Goal: Information Seeking & Learning: Learn about a topic

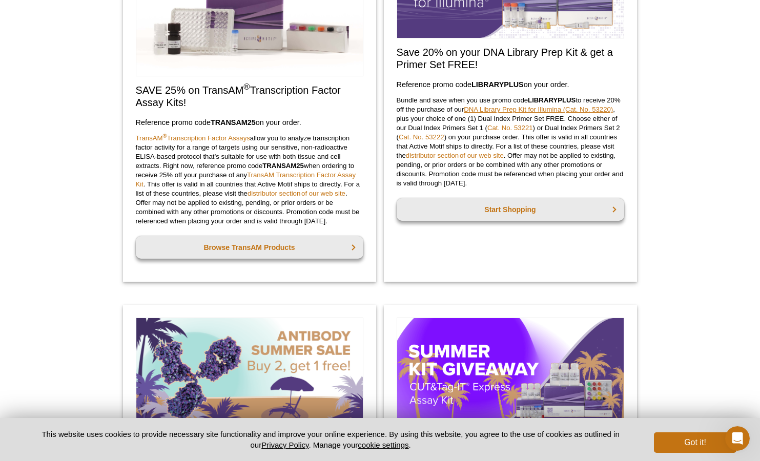
click at [522, 111] on link "DNA Library Prep Kit for Illumina (Cat. No. 53220)" at bounding box center [538, 110] width 149 height 8
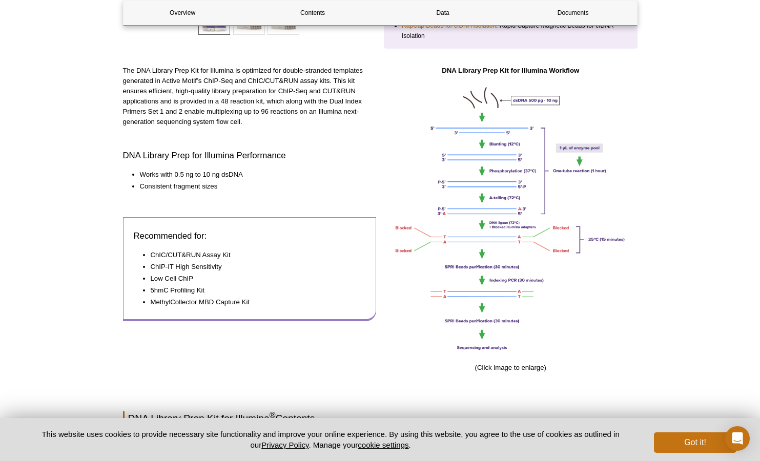
scroll to position [359, 0]
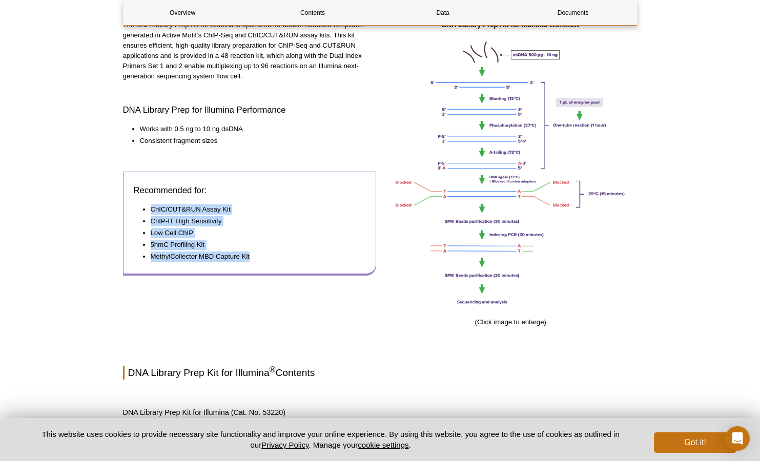
drag, startPoint x: 150, startPoint y: 208, endPoint x: 317, endPoint y: 235, distance: 168.8
click at [328, 265] on div "Recommended for: ChIC/CUT&RUN Assay Kit ChIP-IT High Sensitivity Low Cell ChIP …" at bounding box center [250, 224] width 254 height 104
click at [345, 273] on div "Recommended for: ChIC/CUT&RUN Assay Kit ChIP-IT High Sensitivity Low Cell ChIP …" at bounding box center [250, 224] width 254 height 104
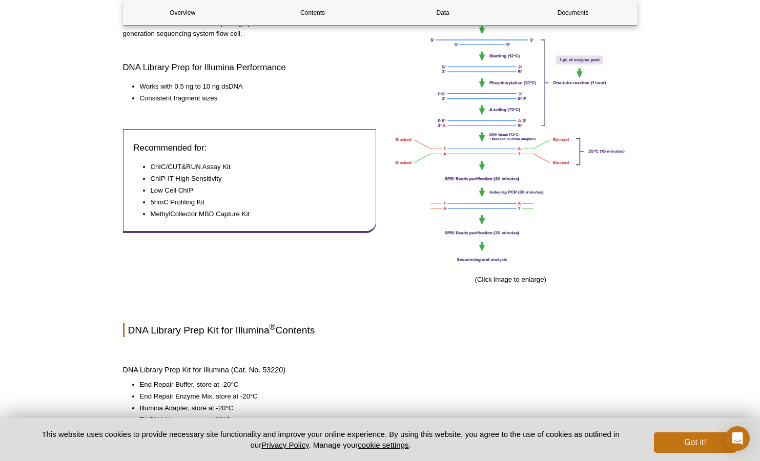
scroll to position [410, 0]
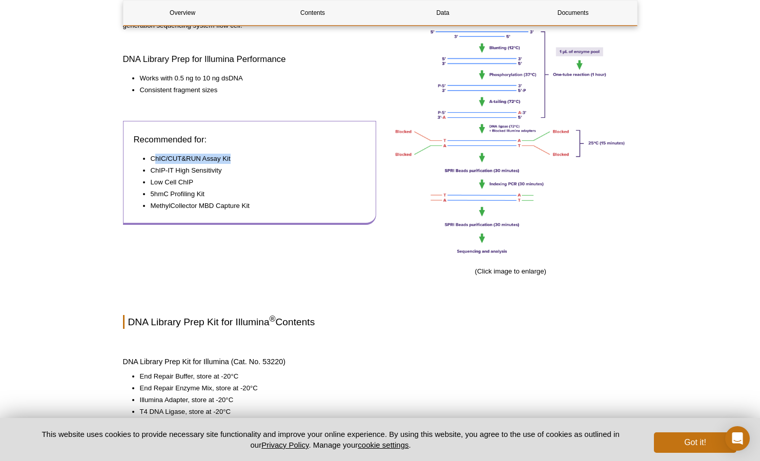
drag, startPoint x: 157, startPoint y: 160, endPoint x: 240, endPoint y: 155, distance: 83.2
click at [240, 155] on li "ChIC/CUT&RUN Assay Kit" at bounding box center [253, 159] width 205 height 10
drag, startPoint x: 180, startPoint y: 207, endPoint x: 262, endPoint y: 209, distance: 81.5
click at [262, 209] on li "MethylCollector MBD Capture Kit" at bounding box center [253, 206] width 205 height 10
click at [346, 264] on div "The DNA Library Prep Kit for Illumina is optimized for double-stranded template…" at bounding box center [250, 128] width 254 height 318
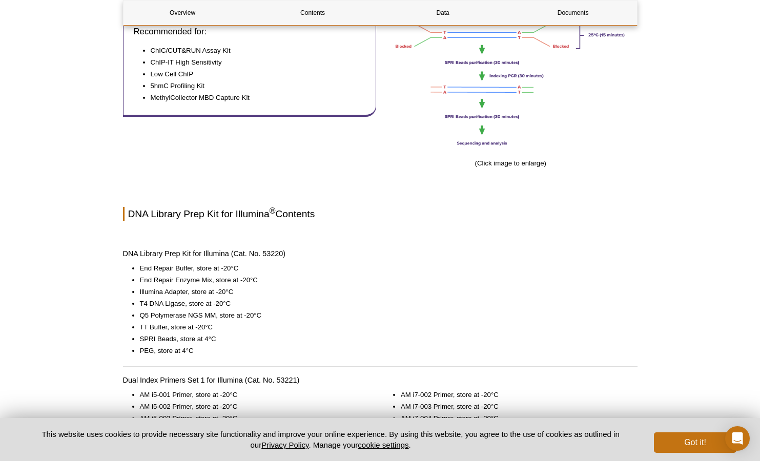
scroll to position [520, 0]
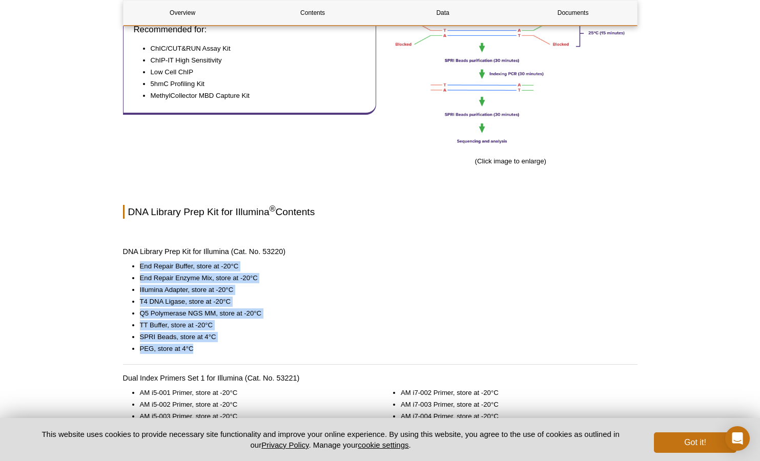
drag, startPoint x: 137, startPoint y: 267, endPoint x: 233, endPoint y: 349, distance: 126.5
click at [233, 349] on ul "End Repair Buffer, store at -20°C End Repair Enzyme Mix, store at -20°C Illumin…" at bounding box center [375, 307] width 505 height 93
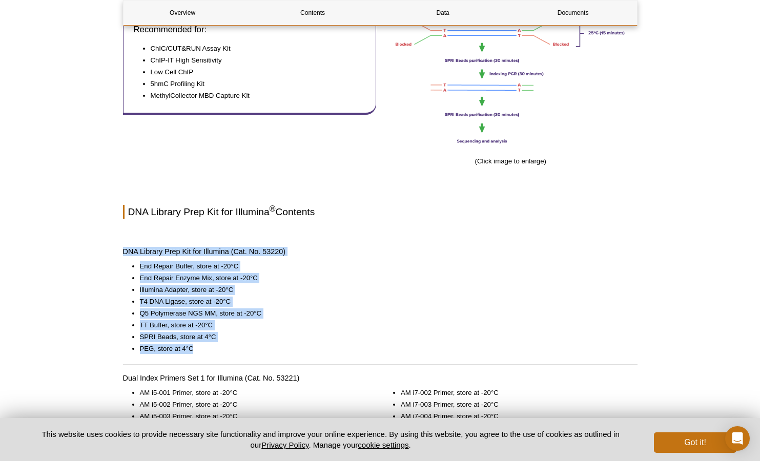
drag, startPoint x: 225, startPoint y: 357, endPoint x: 98, endPoint y: 240, distance: 172.3
drag, startPoint x: 117, startPoint y: 250, endPoint x: 272, endPoint y: 355, distance: 187.1
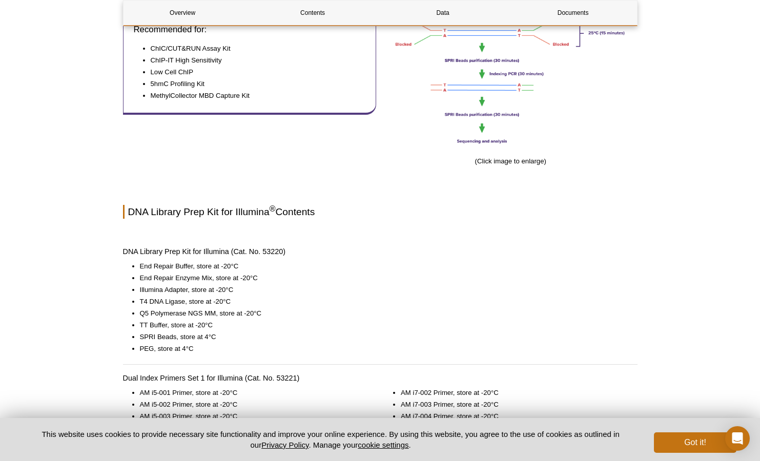
click at [437, 208] on h2 "DNA Library Prep Kit for Illumina ® Contents" at bounding box center [380, 212] width 515 height 14
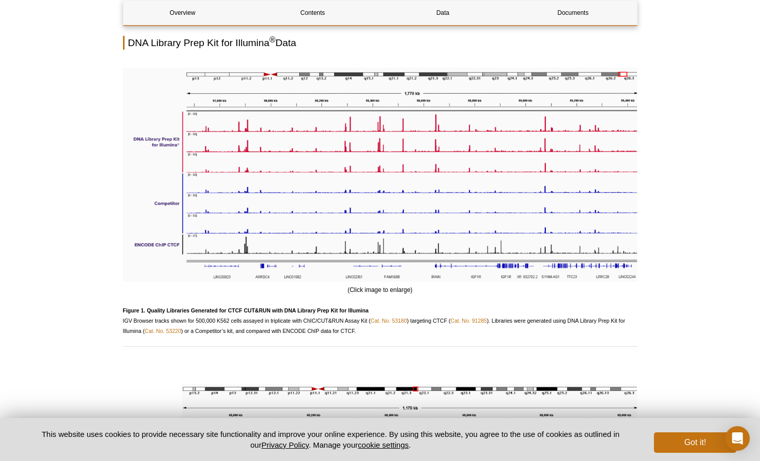
scroll to position [1304, 0]
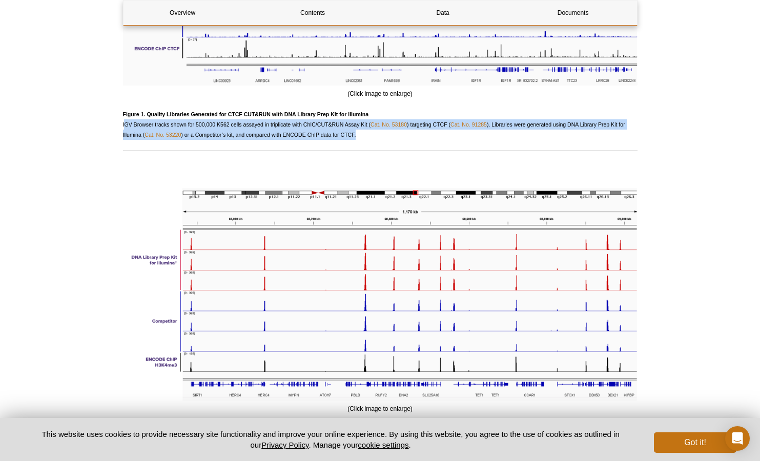
drag, startPoint x: 120, startPoint y: 124, endPoint x: 358, endPoint y: 131, distance: 238.0
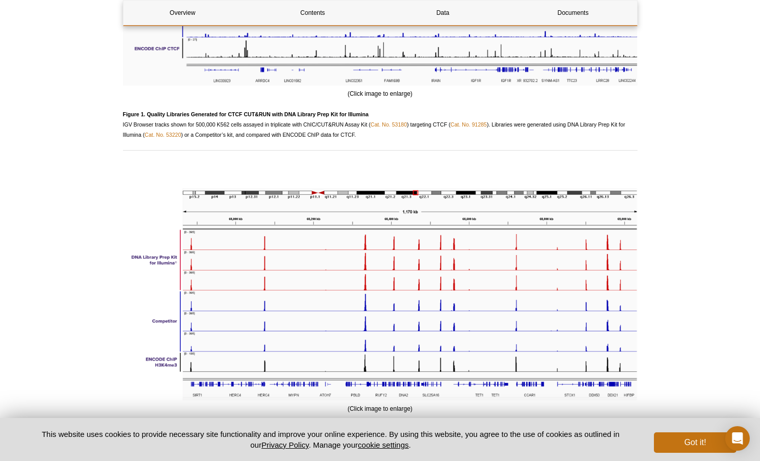
click at [361, 135] on p "Figure 1. Quality Libraries Generated for CTCF CUT&RUN with DNA Library Prep Ki…" at bounding box center [380, 124] width 515 height 31
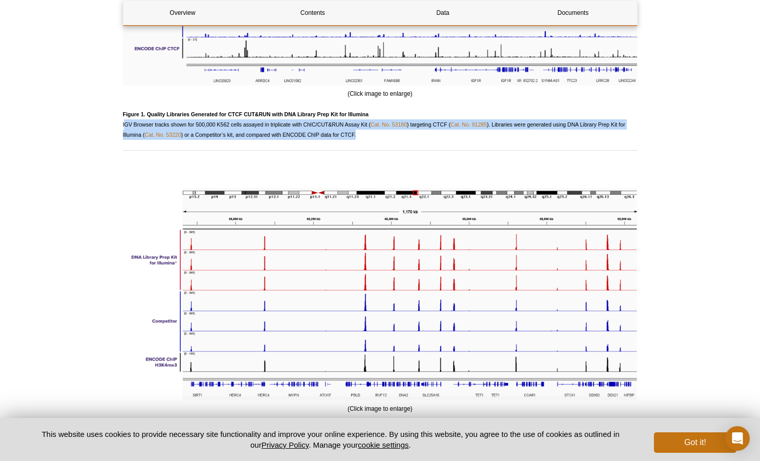
drag, startPoint x: 361, startPoint y: 135, endPoint x: 123, endPoint y: 123, distance: 239.2
click at [123, 123] on p "Figure 1. Quality Libraries Generated for CTCF CUT&RUN with DNA Library Prep Ki…" at bounding box center [380, 124] width 515 height 31
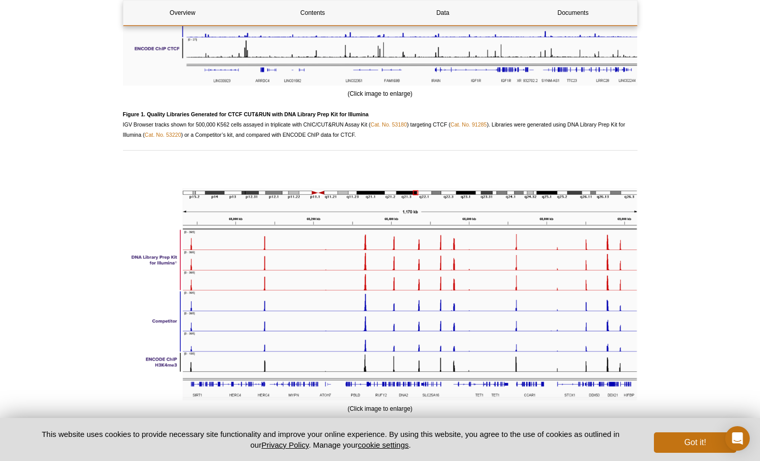
click at [383, 137] on p "Figure 1. Quality Libraries Generated for CTCF CUT&RUN with DNA Library Prep Ki…" at bounding box center [380, 124] width 515 height 31
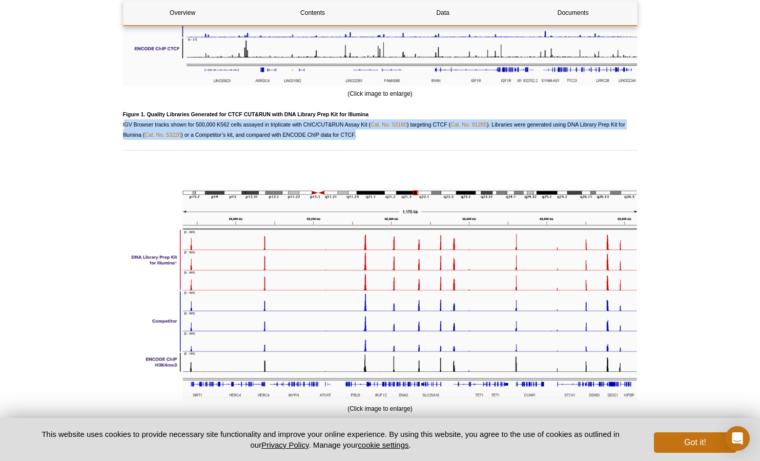
drag, startPoint x: 362, startPoint y: 140, endPoint x: 117, endPoint y: 124, distance: 245.1
click at [364, 131] on p "Figure 1. Quality Libraries Generated for CTCF CUT&RUN with DNA Library Prep Ki…" at bounding box center [380, 124] width 515 height 31
drag, startPoint x: 366, startPoint y: 133, endPoint x: 120, endPoint y: 123, distance: 245.8
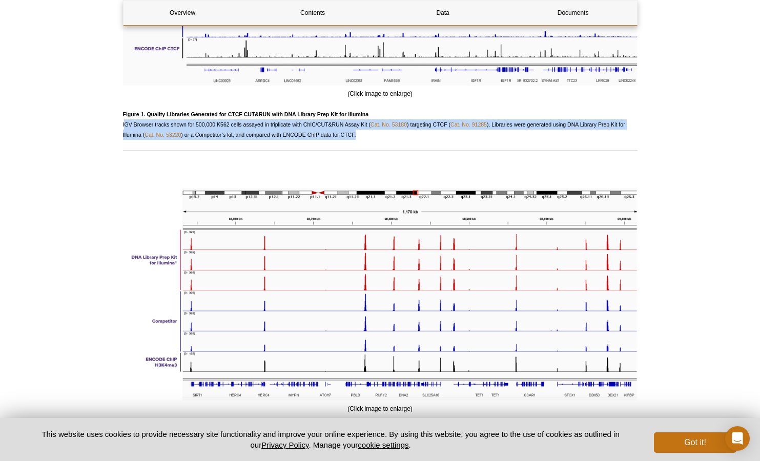
drag, startPoint x: 366, startPoint y: 135, endPoint x: 121, endPoint y: 124, distance: 244.8
click at [370, 135] on p "Figure 1. Quality Libraries Generated for CTCF CUT&RUN with DNA Library Prep Ki…" at bounding box center [380, 124] width 515 height 31
drag, startPoint x: 364, startPoint y: 135, endPoint x: 113, endPoint y: 124, distance: 250.5
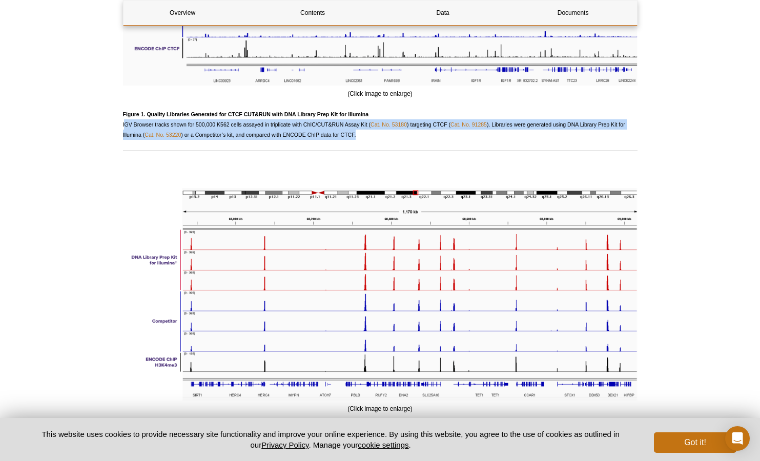
drag, startPoint x: 362, startPoint y: 137, endPoint x: 112, endPoint y: 119, distance: 250.9
click at [125, 127] on p "Figure 1. Quality Libraries Generated for CTCF CUT&RUN with DNA Library Prep Ki…" at bounding box center [380, 124] width 515 height 31
drag, startPoint x: 117, startPoint y: 124, endPoint x: 372, endPoint y: 132, distance: 255.5
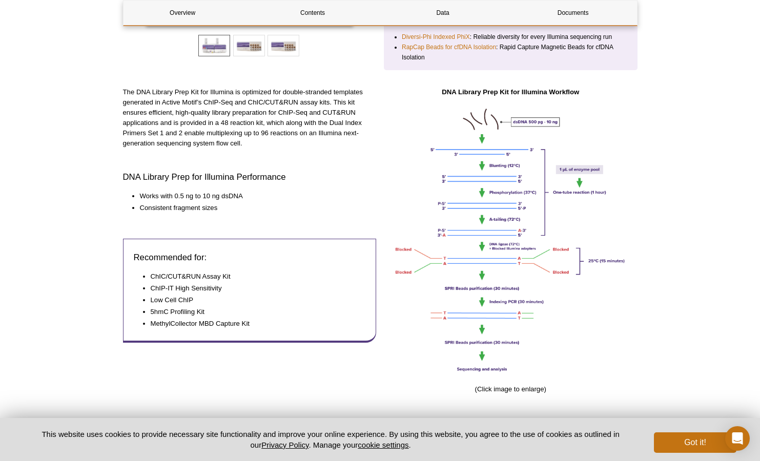
scroll to position [312, 0]
